Goal: Find specific page/section: Find specific page/section

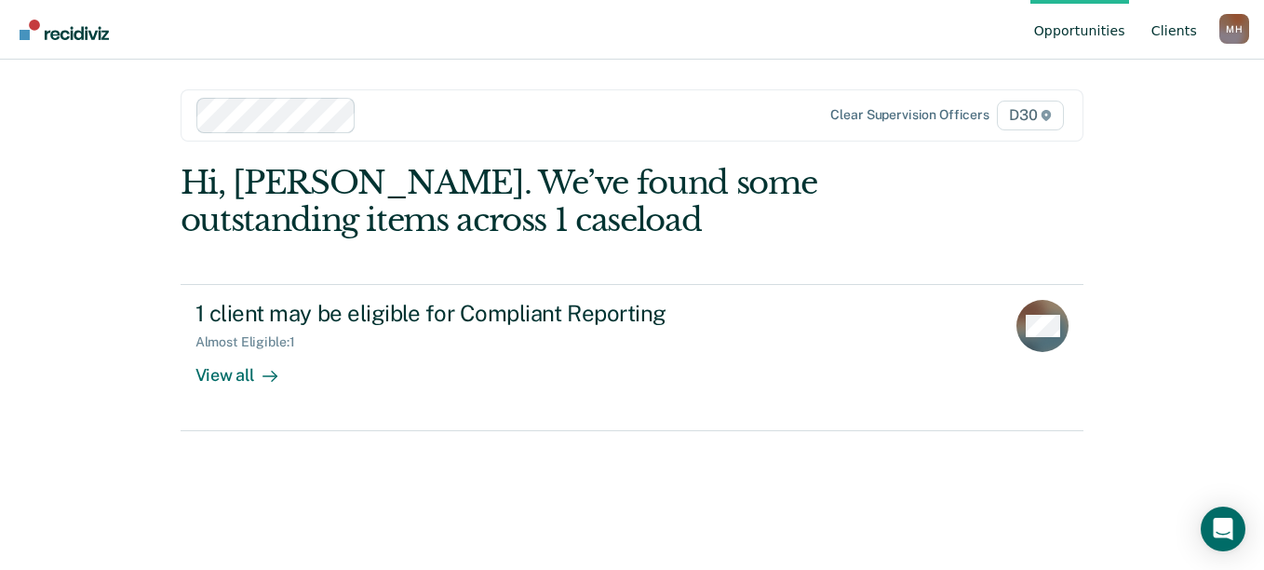
click at [1170, 35] on link "Client s" at bounding box center [1174, 30] width 53 height 60
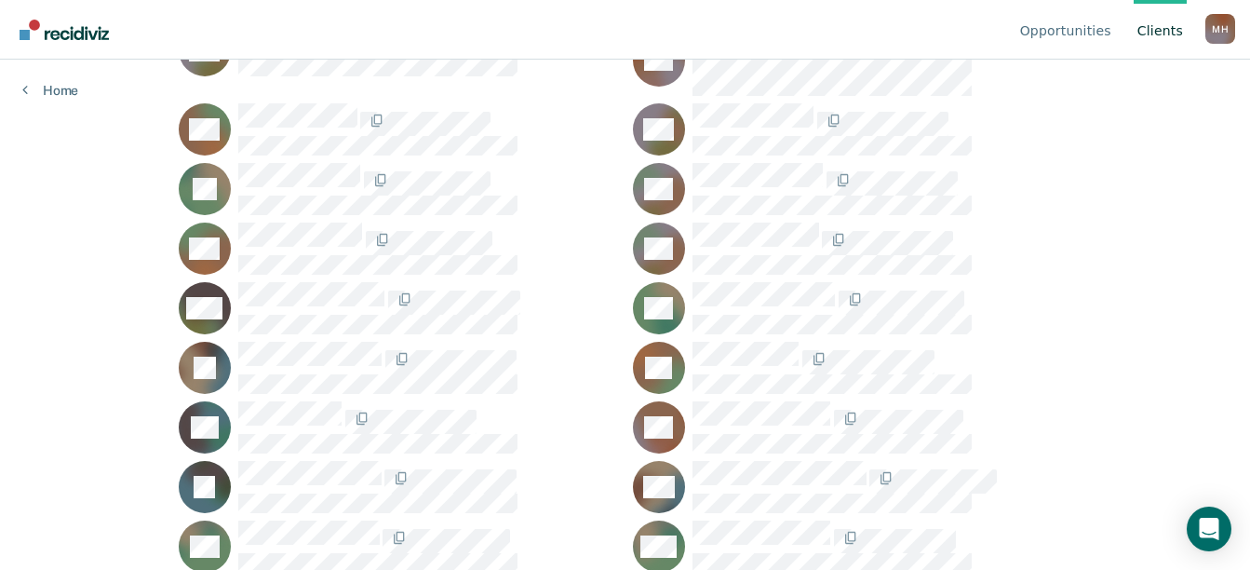
scroll to position [651, 0]
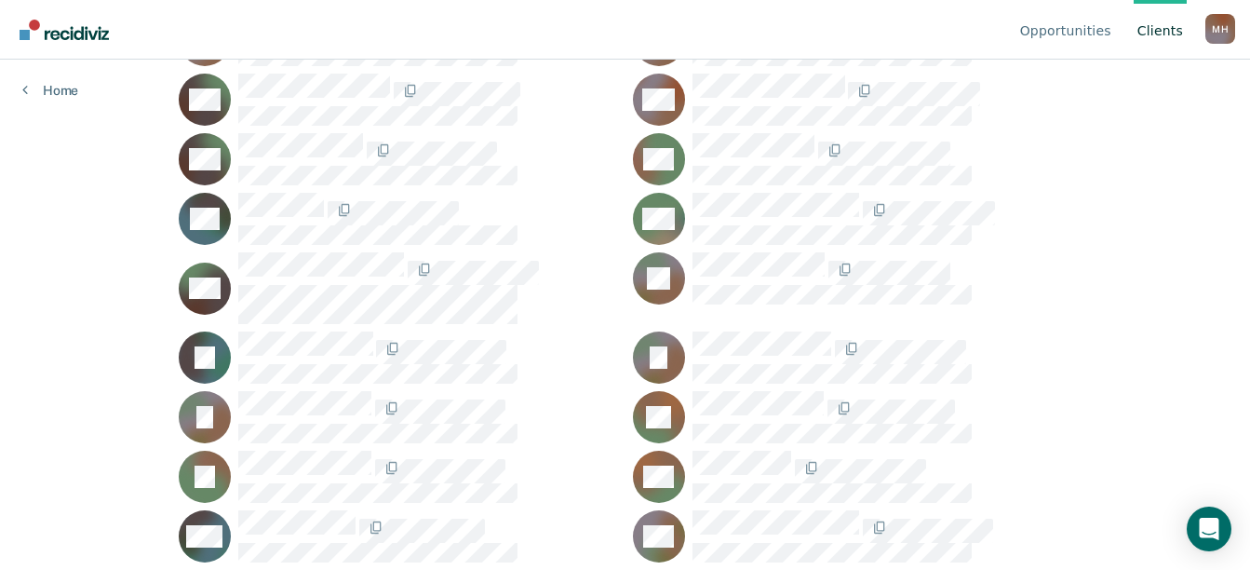
scroll to position [1582, 0]
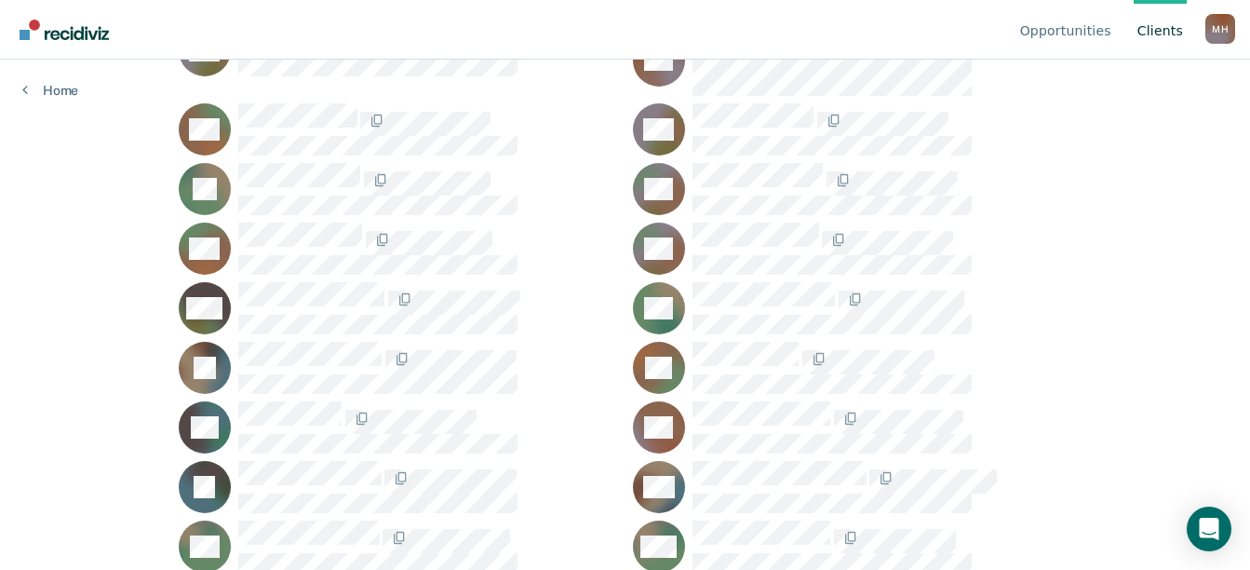
scroll to position [651, 0]
